Goal: Transaction & Acquisition: Purchase product/service

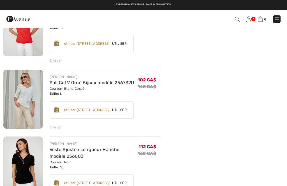
scroll to position [507, 0]
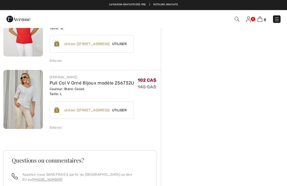
click at [58, 125] on div "Enlever" at bounding box center [56, 127] width 13 height 5
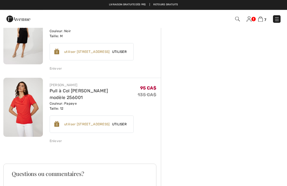
scroll to position [426, 0]
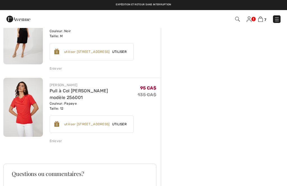
click at [57, 139] on div "Enlever" at bounding box center [56, 141] width 13 height 5
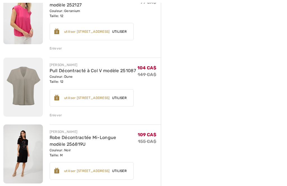
scroll to position [307, 0]
click at [24, 153] on img at bounding box center [23, 154] width 40 height 59
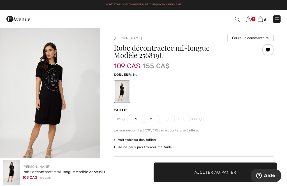
click at [262, 19] on img at bounding box center [260, 19] width 5 height 5
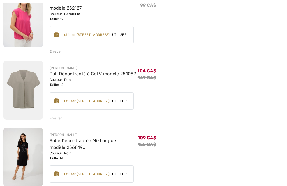
scroll to position [304, 0]
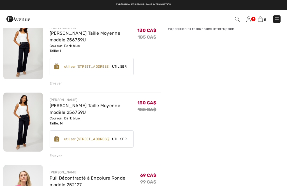
scroll to position [126, 0]
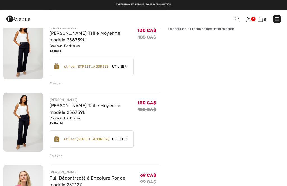
click at [25, 125] on img at bounding box center [23, 122] width 40 height 59
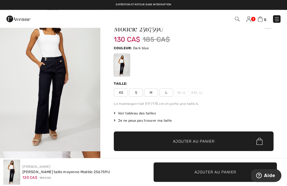
scroll to position [26, 0]
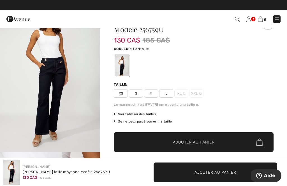
click at [147, 114] on span "Voir tableau des tailles" at bounding box center [135, 114] width 42 height 5
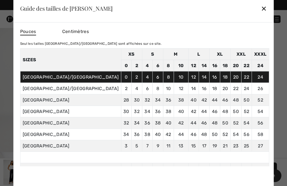
click at [261, 14] on div "✕" at bounding box center [264, 9] width 6 height 12
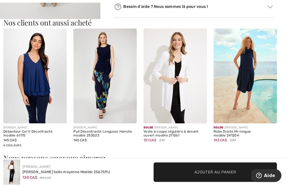
scroll to position [527, 0]
click at [42, 87] on img at bounding box center [34, 76] width 63 height 95
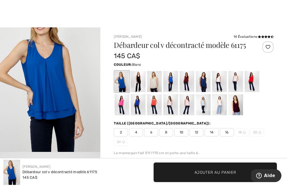
scroll to position [12, 0]
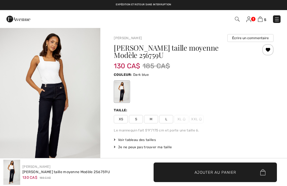
checkbox input "true"
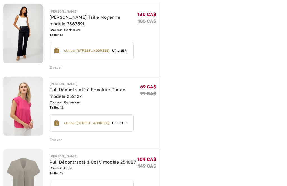
scroll to position [215, 0]
click at [18, 114] on img at bounding box center [23, 106] width 40 height 59
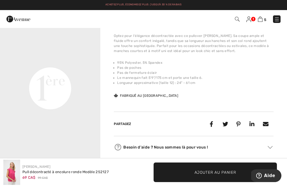
scroll to position [98, 0]
click at [50, 64] on video "Your browser does not support the video tag." at bounding box center [50, 39] width 100 height 50
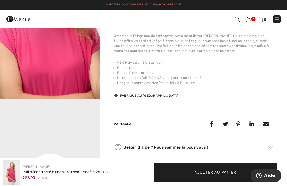
scroll to position [0, 0]
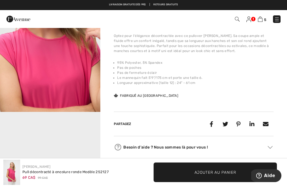
click at [280, 17] on link at bounding box center [277, 19] width 8 height 8
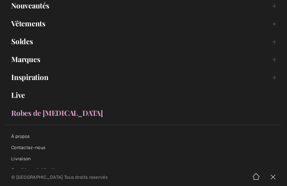
scroll to position [54, 0]
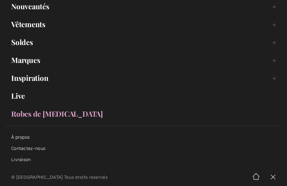
click at [22, 45] on link "Soldes Toggle submenu" at bounding box center [144, 42] width 276 height 12
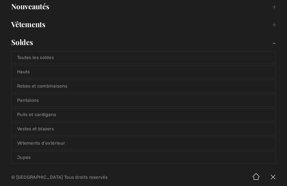
click at [37, 101] on link "Pantalons" at bounding box center [143, 100] width 264 height 12
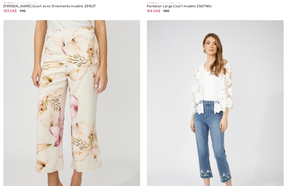
checkbox input "true"
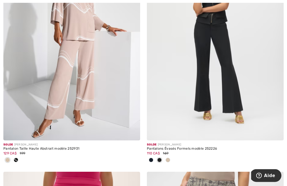
scroll to position [2313, 0]
click at [172, 157] on div at bounding box center [215, 160] width 137 height 9
click at [169, 159] on span at bounding box center [168, 160] width 4 height 4
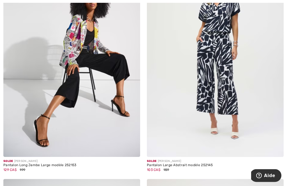
scroll to position [3733, 0]
click at [100, 107] on img at bounding box center [71, 54] width 137 height 205
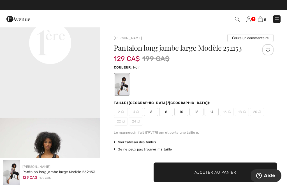
scroll to position [361, 0]
click at [249, 22] on img at bounding box center [248, 20] width 5 height 6
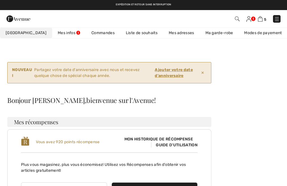
click at [124, 33] on link "Liste de souhaits" at bounding box center [141, 33] width 43 height 10
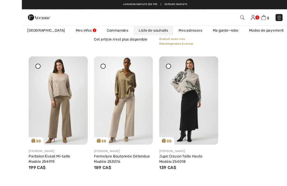
scroll to position [1218, 0]
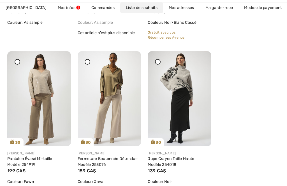
click at [52, 107] on img at bounding box center [39, 98] width 64 height 95
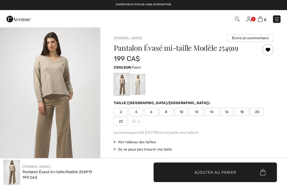
checkbox input "true"
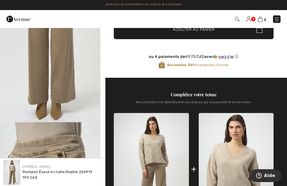
scroll to position [153, 0]
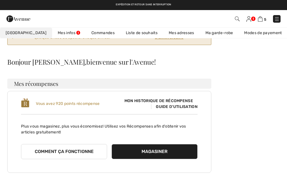
click at [131, 30] on link "Liste de souhaits" at bounding box center [141, 33] width 43 height 10
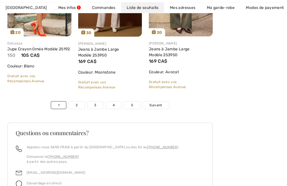
scroll to position [1966, 0]
click at [158, 101] on link "Suivant" at bounding box center [155, 104] width 26 height 7
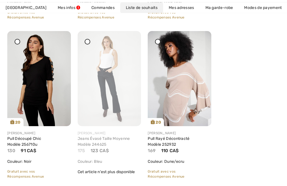
scroll to position [1557, 0]
click at [34, 96] on img at bounding box center [39, 78] width 64 height 95
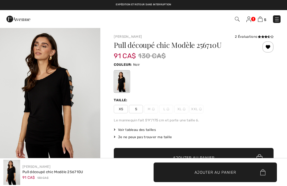
checkbox input "true"
click at [276, 21] on img at bounding box center [277, 20] width 6 height 6
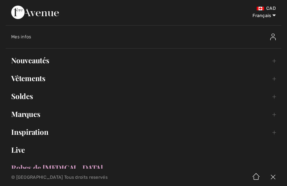
click at [28, 101] on link "Soldes Toggle submenu" at bounding box center [144, 96] width 276 height 12
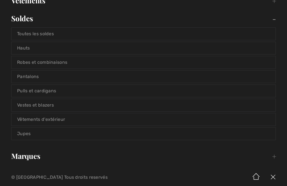
scroll to position [78, 0]
click at [52, 117] on link "Vêtements d'extérieur" at bounding box center [143, 119] width 264 height 12
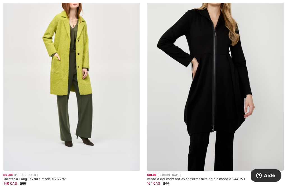
scroll to position [373, 0]
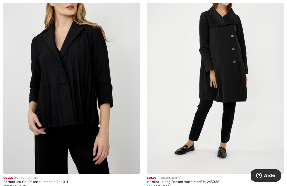
scroll to position [607, 0]
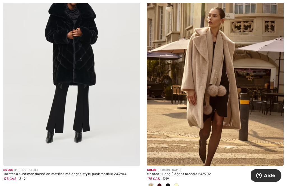
scroll to position [1306, 0]
click at [169, 184] on span at bounding box center [168, 186] width 4 height 4
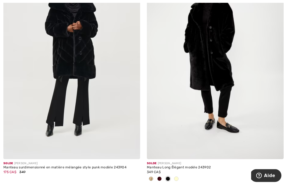
scroll to position [1312, 0]
click at [160, 179] on span at bounding box center [159, 179] width 4 height 4
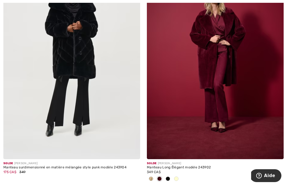
click at [178, 179] on span at bounding box center [176, 179] width 4 height 4
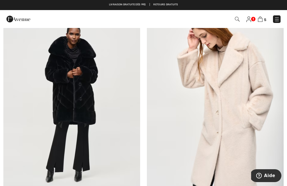
scroll to position [1267, 0]
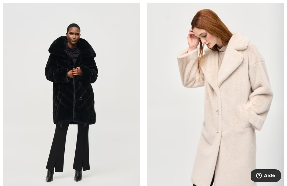
click at [235, 129] on img at bounding box center [215, 102] width 137 height 205
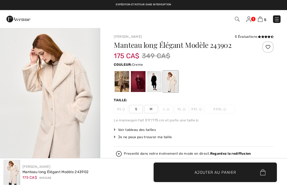
checkbox input "true"
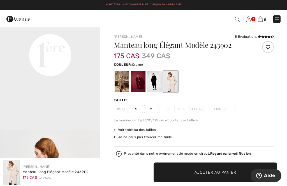
scroll to position [349, 0]
click at [47, 30] on video "Your browser does not support the video tag." at bounding box center [50, 5] width 100 height 50
click at [122, 81] on div at bounding box center [122, 81] width 15 height 21
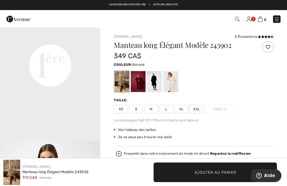
scroll to position [339, 0]
click at [165, 109] on span "L" at bounding box center [166, 109] width 14 height 8
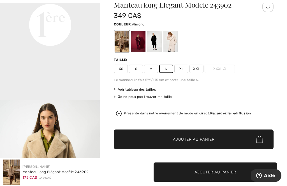
scroll to position [40, 0]
click at [192, 140] on span "Ajouter au panier" at bounding box center [194, 140] width 42 height 6
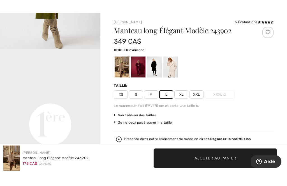
scroll to position [16, 0]
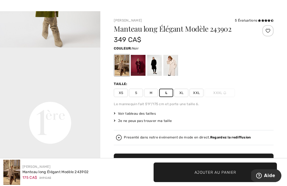
click at [156, 64] on div at bounding box center [154, 65] width 15 height 21
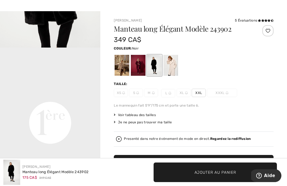
scroll to position [0, 0]
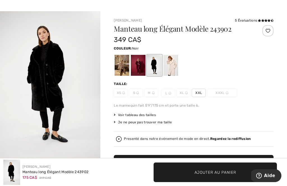
click at [140, 64] on div at bounding box center [138, 65] width 15 height 21
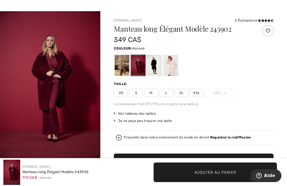
click at [119, 64] on div at bounding box center [122, 65] width 15 height 21
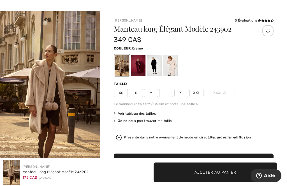
click at [170, 68] on div at bounding box center [170, 65] width 15 height 21
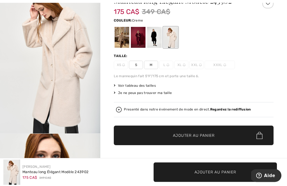
scroll to position [45, 0]
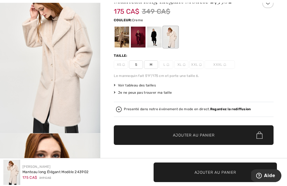
click at [191, 132] on span "✔ Ajouté au panier Ajouter au panier" at bounding box center [194, 136] width 160 height 20
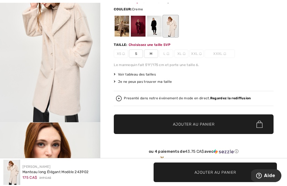
scroll to position [57, 0]
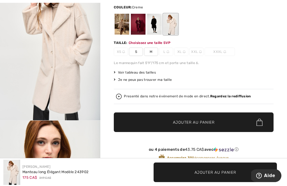
click at [152, 52] on span "M" at bounding box center [151, 52] width 14 height 8
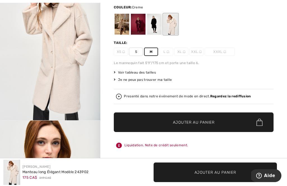
click at [195, 116] on span "✔ Ajouté au panier Ajouter au panier" at bounding box center [194, 123] width 160 height 20
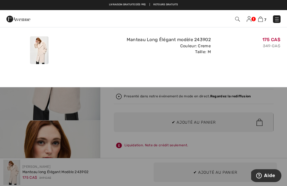
scroll to position [0, 0]
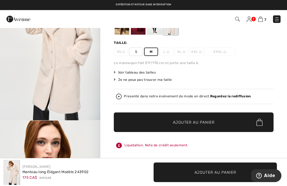
click at [147, 73] on span "Voir tableau des tailles" at bounding box center [135, 72] width 42 height 5
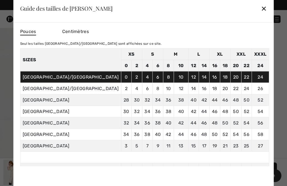
click at [261, 14] on div "✕" at bounding box center [264, 9] width 6 height 12
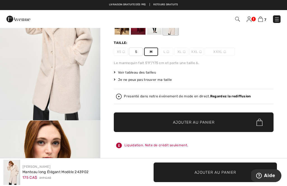
click at [263, 20] on img at bounding box center [260, 19] width 5 height 5
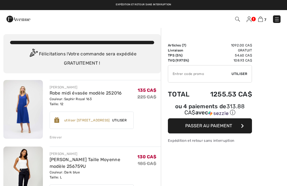
checkbox input "true"
click at [277, 19] on img at bounding box center [277, 20] width 6 height 6
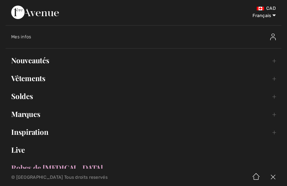
click at [28, 98] on link "Soldes Toggle submenu" at bounding box center [144, 96] width 276 height 12
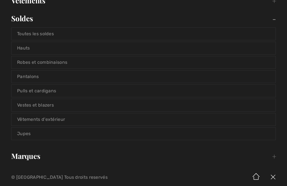
scroll to position [80, 0]
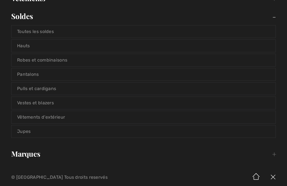
click at [59, 117] on link "Vêtements d'extérieur" at bounding box center [143, 117] width 264 height 12
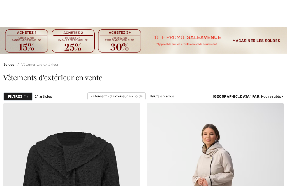
checkbox input "true"
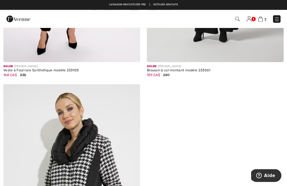
scroll to position [2379, 0]
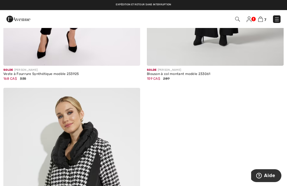
click at [279, 20] on img at bounding box center [277, 20] width 6 height 6
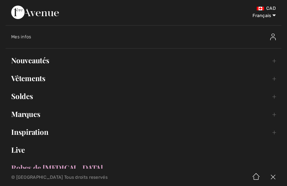
click at [32, 98] on link "Soldes Toggle submenu" at bounding box center [144, 96] width 276 height 12
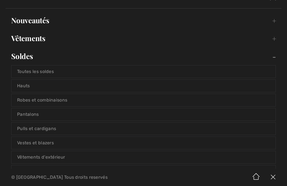
scroll to position [41, 0]
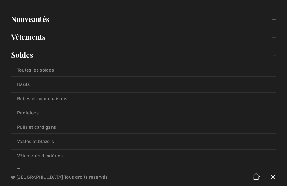
click at [43, 143] on link "Vestes et blazers" at bounding box center [143, 142] width 264 height 12
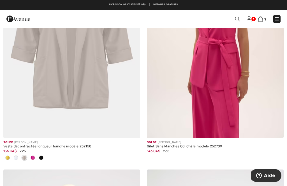
scroll to position [851, 0]
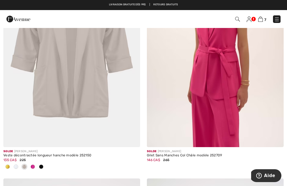
click at [17, 168] on span at bounding box center [16, 167] width 4 height 4
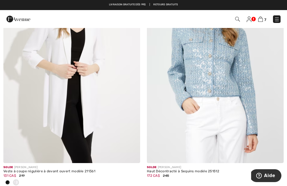
scroll to position [3279, 0]
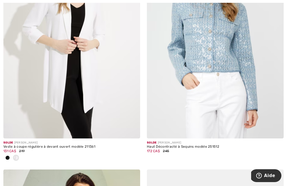
click at [10, 158] on div at bounding box center [7, 158] width 8 height 9
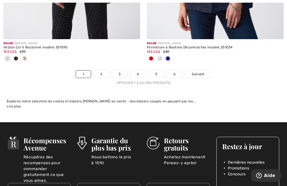
scroll to position [4324, 0]
click at [199, 72] on span "Suivant" at bounding box center [198, 74] width 13 height 5
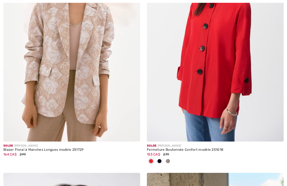
checkbox input "true"
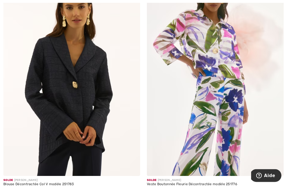
scroll to position [1068, 0]
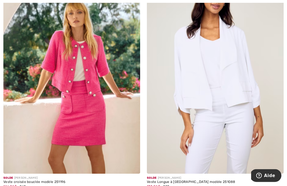
scroll to position [1598, 0]
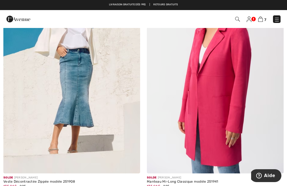
scroll to position [2298, 0]
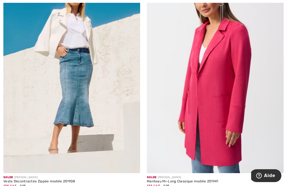
click at [4, 186] on div "Solde JOSEPH RIBKOFF Veste Décontractée Zippée modèle 251908 135 CA$ 225" at bounding box center [71, 188] width 137 height 31
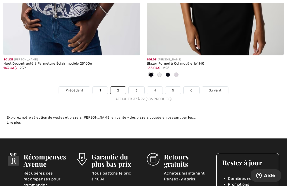
scroll to position [4317, 0]
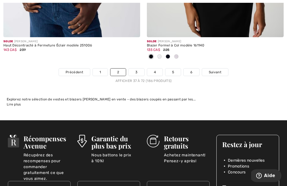
click at [219, 69] on link "Suivant" at bounding box center [215, 72] width 26 height 7
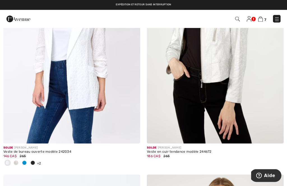
scroll to position [2046, 0]
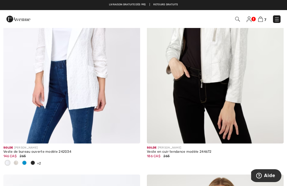
click at [17, 164] on div at bounding box center [16, 163] width 8 height 9
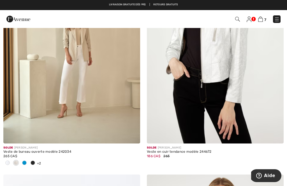
click at [35, 160] on div at bounding box center [33, 163] width 8 height 9
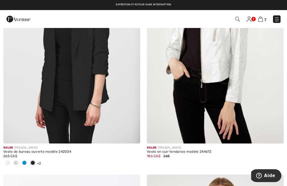
click at [25, 162] on span at bounding box center [24, 163] width 4 height 4
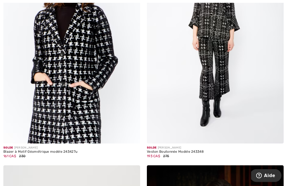
scroll to position [3246, 0]
click at [89, 114] on img at bounding box center [71, 41] width 137 height 205
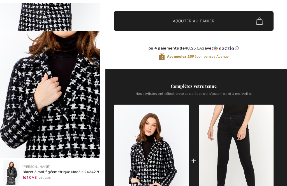
checkbox input "true"
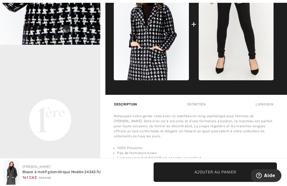
scroll to position [284, 0]
click at [53, 95] on video "Your browser does not support the video tag." at bounding box center [50, 70] width 100 height 50
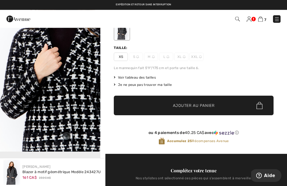
scroll to position [0, 0]
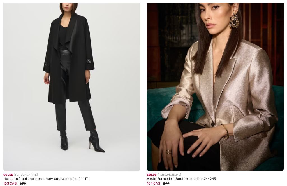
checkbox input "true"
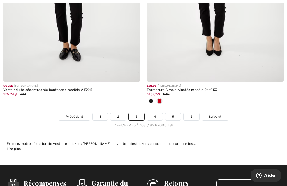
scroll to position [4234, 0]
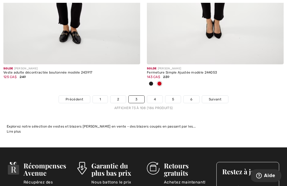
click at [214, 97] on span "Suivant" at bounding box center [215, 99] width 13 height 5
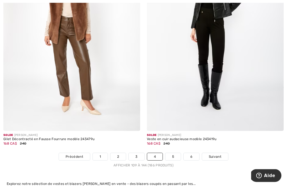
scroll to position [4176, 0]
click at [218, 154] on span "Suivant" at bounding box center [215, 156] width 13 height 5
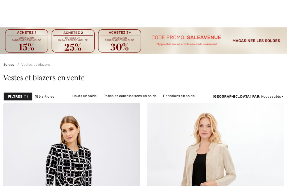
scroll to position [238, 0]
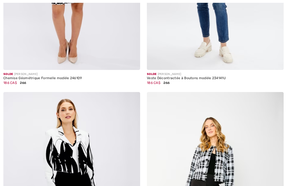
checkbox input "true"
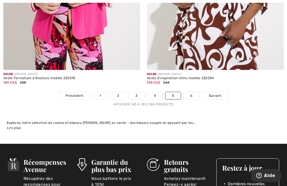
scroll to position [4265, 0]
click at [218, 92] on link "Suivant" at bounding box center [215, 95] width 26 height 7
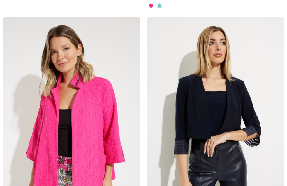
checkbox input "true"
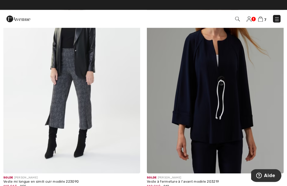
scroll to position [598, 0]
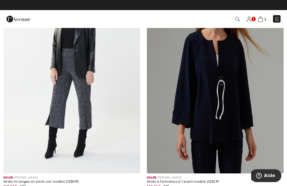
click at [279, 17] on img at bounding box center [277, 20] width 6 height 6
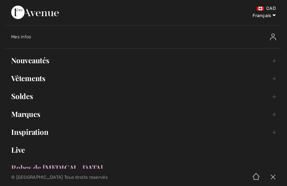
click at [27, 96] on link "Soldes Toggle submenu" at bounding box center [144, 96] width 276 height 12
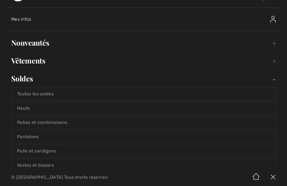
scroll to position [18, 0]
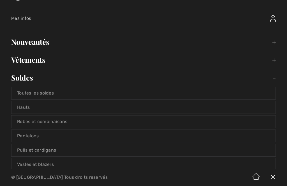
click at [34, 138] on link "Pantalons" at bounding box center [143, 136] width 264 height 12
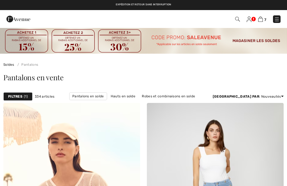
checkbox input "true"
click at [23, 95] on div "Filtres 1" at bounding box center [17, 96] width 29 height 8
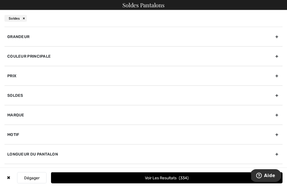
scroll to position [13, 0]
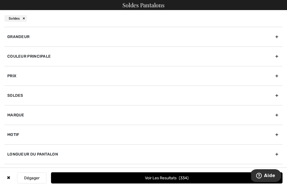
click at [278, 134] on div "Motif" at bounding box center [143, 135] width 278 height 20
click at [10, 145] on input"] "Uni" at bounding box center [9, 147] width 4 height 4
checkbox input"] "true"
click at [277, 97] on div "Soldes" at bounding box center [143, 96] width 278 height 20
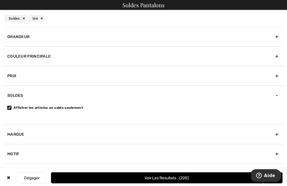
scroll to position [83, 0]
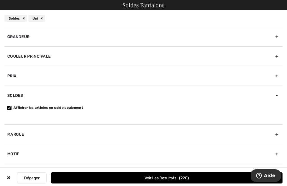
click at [278, 135] on div "Marque" at bounding box center [143, 135] width 278 height 20
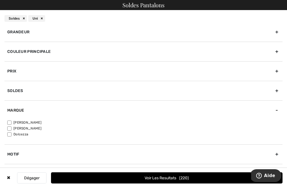
scroll to position [4, 0]
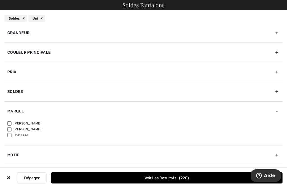
click at [276, 177] on div "Longueur du pantalon" at bounding box center [143, 175] width 278 height 20
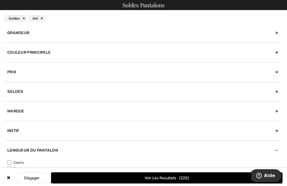
click at [11, 173] on input"] "Pantalons Longs" at bounding box center [9, 175] width 4 height 4
checkbox input"] "true"
click at [278, 53] on div "Couleur Principale" at bounding box center [143, 53] width 278 height 20
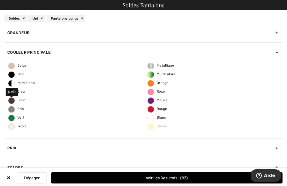
click at [12, 76] on label "Noir" at bounding box center [11, 74] width 7 height 7
click at [0, 0] on input "Noir" at bounding box center [0, 0] width 0 height 0
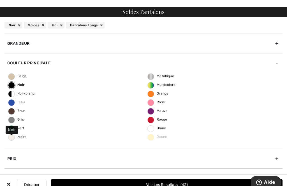
scroll to position [0, 0]
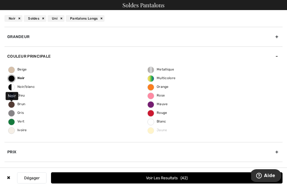
click at [178, 182] on button "Voir les resultats 42" at bounding box center [166, 178] width 231 height 11
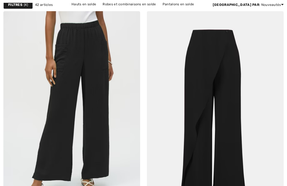
checkbox input "true"
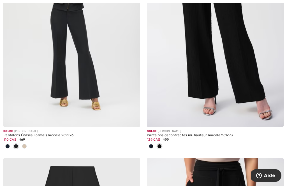
scroll to position [417, 0]
click at [24, 150] on div at bounding box center [24, 146] width 8 height 9
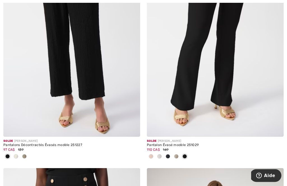
scroll to position [1117, 0]
click at [152, 157] on span at bounding box center [151, 156] width 4 height 4
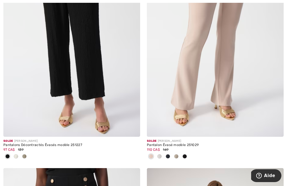
click at [151, 159] on div at bounding box center [151, 156] width 8 height 9
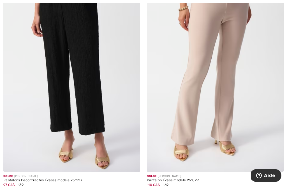
scroll to position [1082, 0]
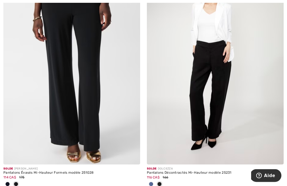
scroll to position [1357, 0]
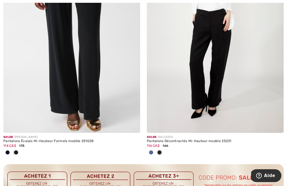
click at [151, 155] on div at bounding box center [151, 152] width 8 height 9
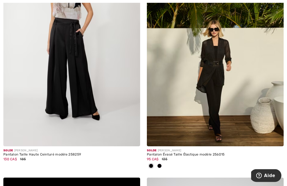
scroll to position [1635, 0]
click at [218, 103] on img at bounding box center [215, 43] width 137 height 205
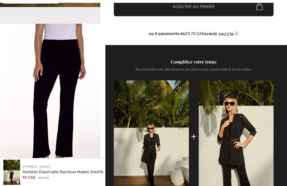
checkbox input "true"
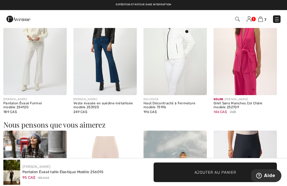
scroll to position [556, 0]
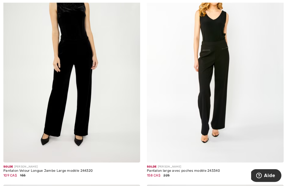
scroll to position [2318, 0]
click at [79, 120] on img at bounding box center [71, 60] width 137 height 205
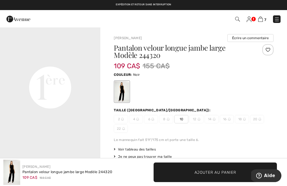
scroll to position [319, 0]
click at [52, 59] on video "Your browser does not support the video tag." at bounding box center [50, 34] width 100 height 50
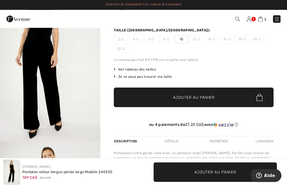
scroll to position [67, 0]
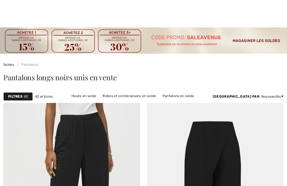
checkbox input "true"
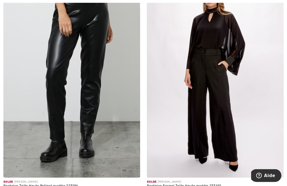
scroll to position [4185, 0]
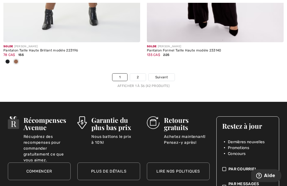
scroll to position [4334, 0]
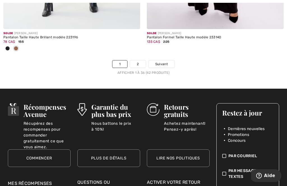
click at [163, 62] on span "Suivant" at bounding box center [161, 64] width 13 height 5
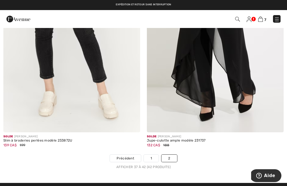
scroll to position [630, 0]
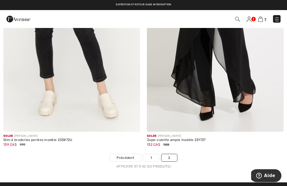
click at [151, 157] on link "1" at bounding box center [151, 157] width 15 height 7
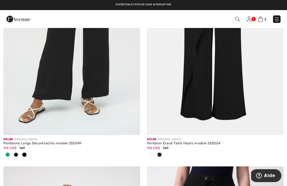
click at [10, 156] on div at bounding box center [7, 155] width 8 height 9
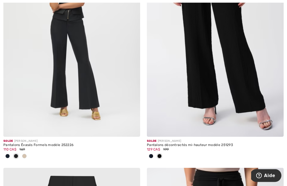
scroll to position [408, 0]
click at [25, 159] on div at bounding box center [24, 156] width 8 height 9
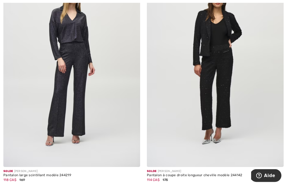
scroll to position [2541, 0]
click at [86, 115] on img at bounding box center [71, 64] width 137 height 205
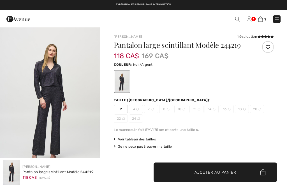
checkbox input "true"
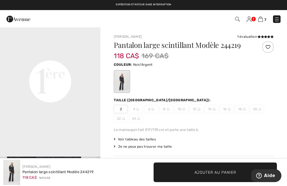
scroll to position [325, 0]
click at [54, 54] on video "Your browser does not support the video tag." at bounding box center [50, 29] width 100 height 50
click at [262, 22] on img at bounding box center [260, 19] width 5 height 5
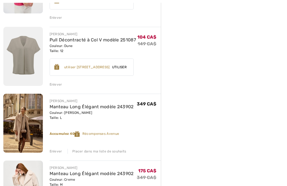
scroll to position [338, 0]
click at [106, 153] on div "Placer dans ma liste de souhaits" at bounding box center [97, 151] width 59 height 5
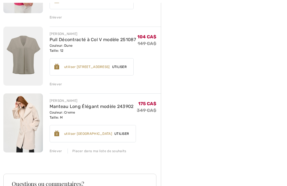
click at [110, 150] on div "Placer dans ma liste de souhaits" at bounding box center [97, 151] width 59 height 5
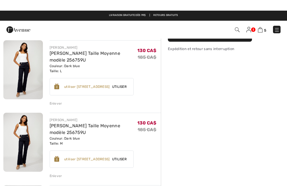
scroll to position [106, 0]
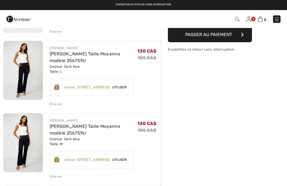
click at [58, 179] on div "Enlever" at bounding box center [56, 176] width 13 height 5
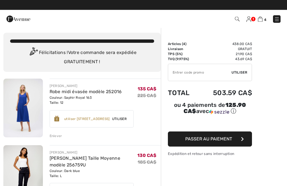
scroll to position [0, 0]
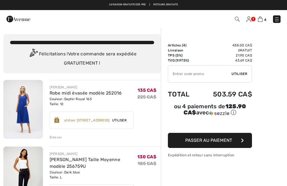
click at [182, 74] on input "TEXT" at bounding box center [199, 74] width 63 height 17
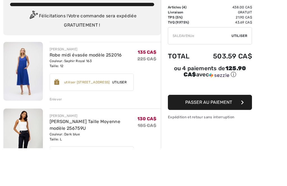
type input "SALEAVENUE"
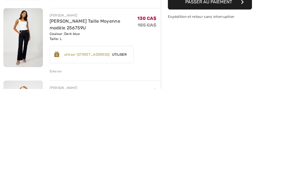
scroll to position [41, 0]
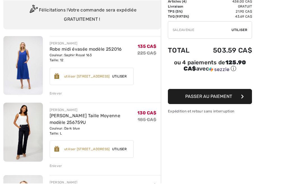
click at [240, 31] on span "Utiliser" at bounding box center [239, 32] width 16 height 5
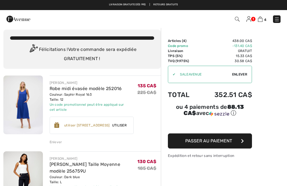
scroll to position [0, 0]
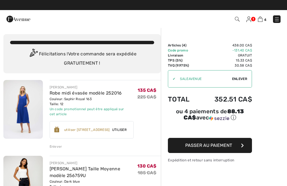
click at [275, 21] on img at bounding box center [277, 20] width 6 height 6
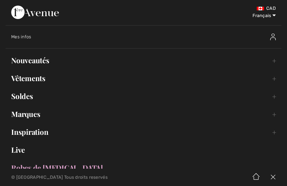
click at [24, 96] on link "Soldes Toggle submenu" at bounding box center [144, 96] width 276 height 12
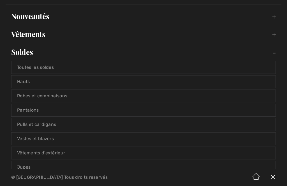
scroll to position [42, 0]
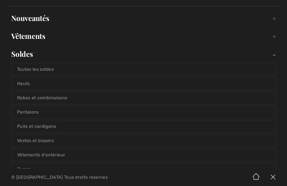
click at [26, 86] on link "Hauts" at bounding box center [143, 84] width 264 height 12
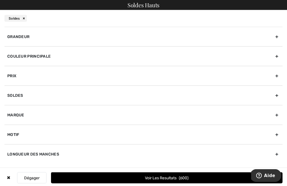
scroll to position [215, 0]
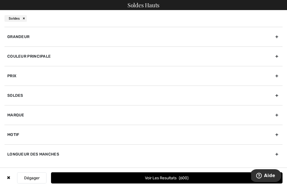
click at [279, 153] on div "Longueur des manches" at bounding box center [143, 155] width 278 height 20
click at [15, 167] on label "Manches Longues" at bounding box center [144, 166] width 275 height 5
click at [11, 167] on input"] "Manches Longues" at bounding box center [9, 167] width 4 height 4
checkbox input"] "true"
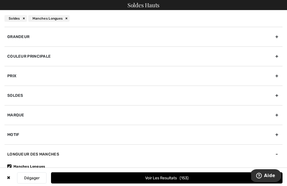
scroll to position [122, 0]
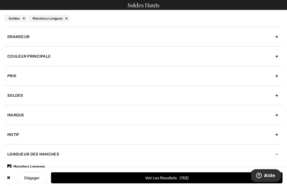
click at [168, 177] on button "Voir les resultats 153" at bounding box center [166, 178] width 231 height 11
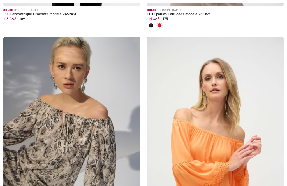
checkbox input "true"
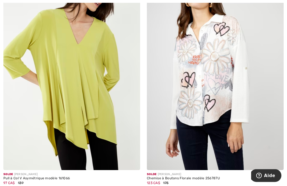
scroll to position [2274, 0]
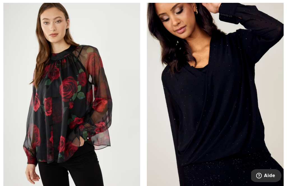
scroll to position [3909, 0]
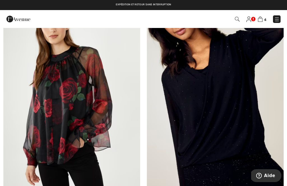
click at [231, 128] on img at bounding box center [215, 96] width 137 height 205
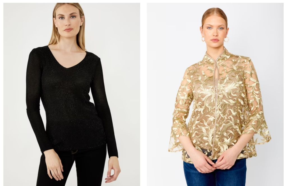
checkbox input "true"
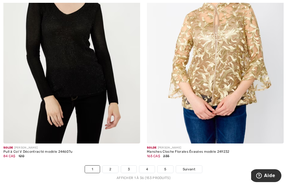
scroll to position [4259, 0]
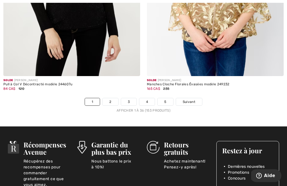
click at [189, 99] on span "Suivant" at bounding box center [189, 101] width 13 height 5
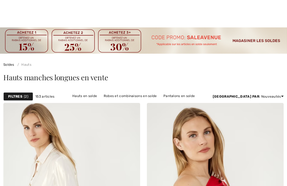
scroll to position [130, 0]
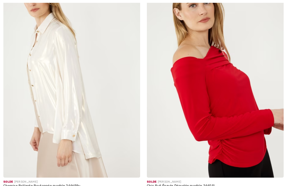
checkbox input "true"
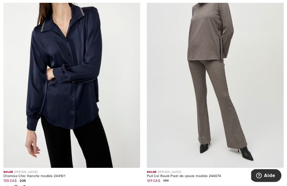
scroll to position [822, 0]
click at [8, 186] on div "Solde JOSEPH RIBKOFF Chemise Chic Hanche modèle 244101 135 CA$ 225" at bounding box center [71, 183] width 137 height 31
click at [11, 186] on div at bounding box center [7, 188] width 8 height 9
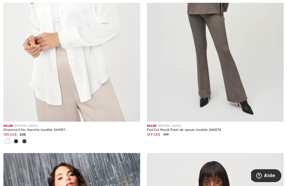
scroll to position [875, 0]
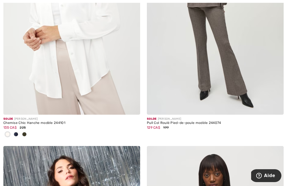
click at [24, 136] on div at bounding box center [24, 134] width 8 height 9
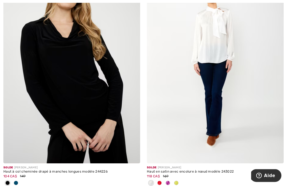
scroll to position [1808, 0]
click at [19, 181] on div at bounding box center [16, 183] width 8 height 9
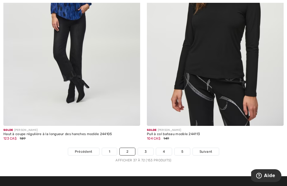
scroll to position [4230, 0]
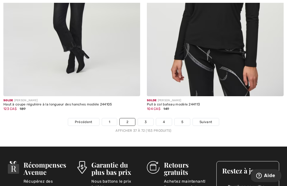
click at [205, 120] on span "Suivant" at bounding box center [205, 122] width 13 height 5
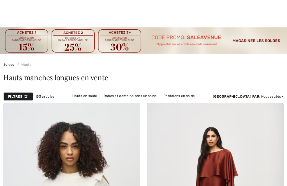
checkbox input "true"
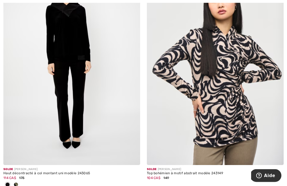
scroll to position [1052, 0]
click at [19, 184] on div at bounding box center [16, 185] width 8 height 9
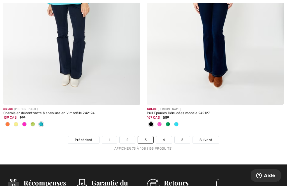
scroll to position [4212, 0]
click at [211, 138] on span "Suivant" at bounding box center [205, 140] width 13 height 5
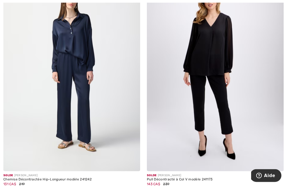
scroll to position [1291, 0]
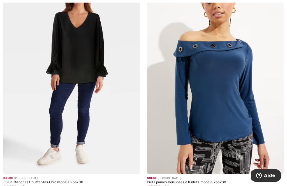
scroll to position [2989, 0]
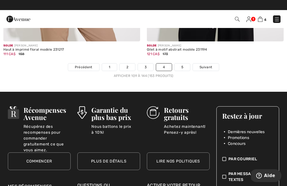
scroll to position [4272, 0]
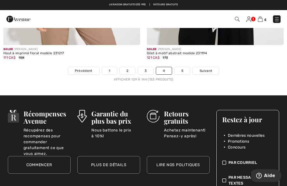
click at [210, 68] on span "Suivant" at bounding box center [205, 70] width 13 height 5
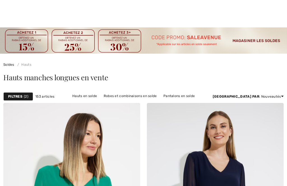
checkbox input "true"
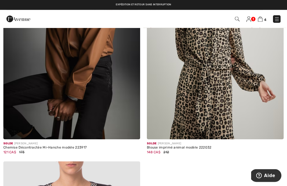
scroll to position [843, 0]
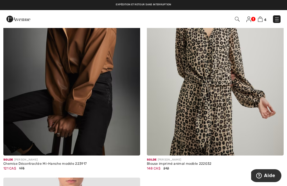
click at [262, 22] on img at bounding box center [260, 19] width 5 height 5
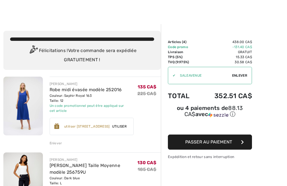
scroll to position [12, 0]
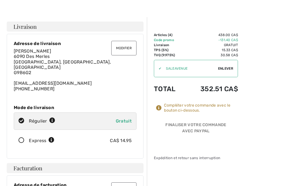
scroll to position [19, 0]
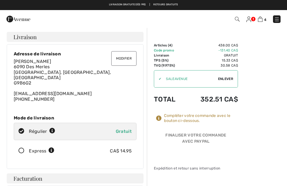
click at [171, 120] on div "Compléter votre commande avec le bouton ci-dessous." at bounding box center [201, 118] width 74 height 10
click at [159, 120] on icon at bounding box center [159, 119] width 6 height 6
click at [162, 119] on icon at bounding box center [159, 119] width 6 height 6
click at [187, 122] on div "Compléter votre commande avec le bouton ci-dessous." at bounding box center [201, 118] width 74 height 10
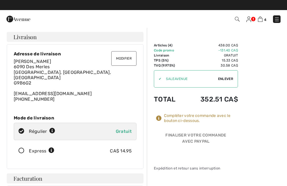
click at [159, 119] on icon at bounding box center [159, 119] width 6 height 6
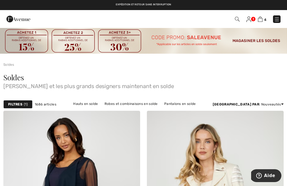
click at [250, 20] on img at bounding box center [248, 20] width 5 height 6
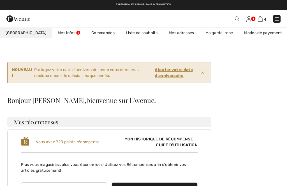
scroll to position [15, 0]
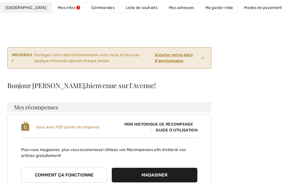
click at [86, 9] on link "Commandes" at bounding box center [103, 8] width 34 height 10
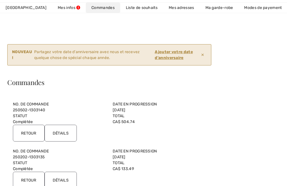
scroll to position [0, 0]
click at [52, 9] on link "Mes infos" at bounding box center [69, 8] width 34 height 10
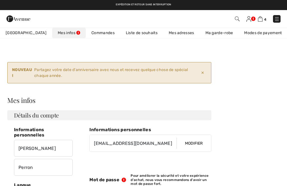
click at [86, 33] on link "Commandes" at bounding box center [103, 33] width 34 height 10
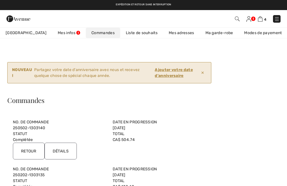
click at [262, 18] on img at bounding box center [260, 18] width 5 height 5
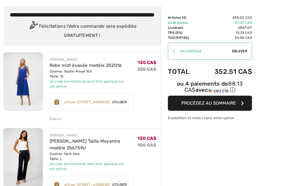
scroll to position [28, 0]
click at [240, 105] on button "Procédez au sommaire" at bounding box center [210, 103] width 84 height 15
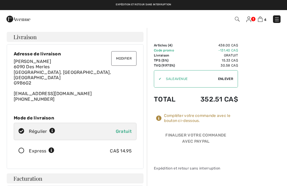
checkbox input "true"
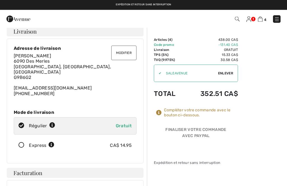
scroll to position [3, 0]
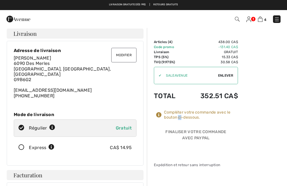
click at [161, 117] on icon at bounding box center [159, 115] width 6 height 6
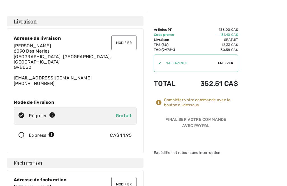
scroll to position [16, 0]
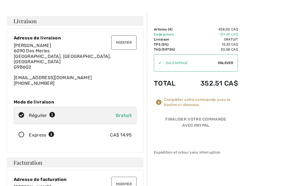
click at [162, 103] on div at bounding box center [160, 103] width 8 height 6
click at [202, 100] on div "Compléter votre commande avec le bouton ci-dessous." at bounding box center [201, 103] width 74 height 10
click at [176, 104] on div "Compléter votre commande avec le bouton ci-dessous." at bounding box center [201, 103] width 74 height 10
click at [161, 105] on icon at bounding box center [159, 103] width 6 height 6
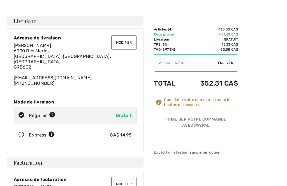
click at [179, 106] on div "Compléter votre commande avec le bouton ci-dessous." at bounding box center [201, 103] width 74 height 10
click at [160, 104] on icon at bounding box center [159, 103] width 6 height 6
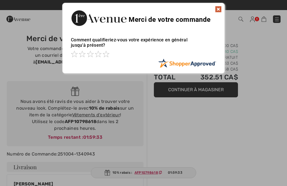
click at [218, 11] on img at bounding box center [218, 9] width 7 height 7
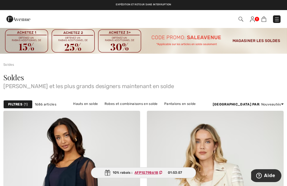
click at [254, 18] on img at bounding box center [252, 20] width 5 height 6
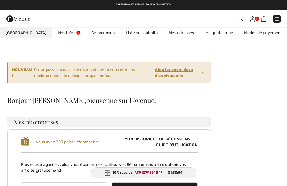
click at [89, 32] on link "Commandes" at bounding box center [103, 33] width 34 height 10
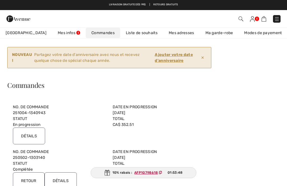
scroll to position [14, 0]
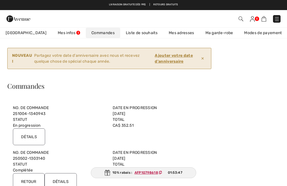
click at [26, 137] on input "Détails" at bounding box center [29, 137] width 32 height 17
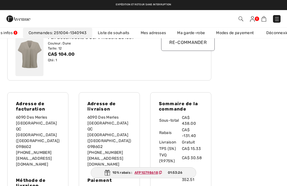
scroll to position [283, 0]
